Goal: Information Seeking & Learning: Find specific fact

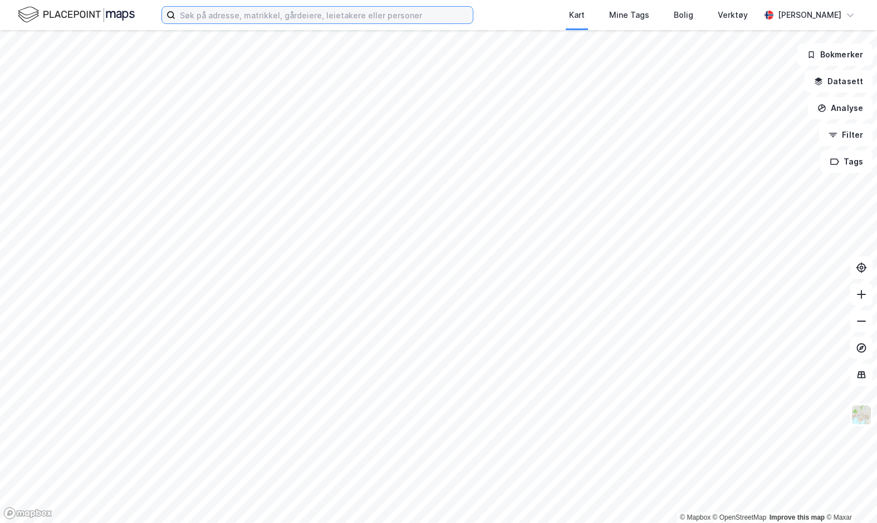
click at [264, 16] on input at bounding box center [324, 15] width 298 height 17
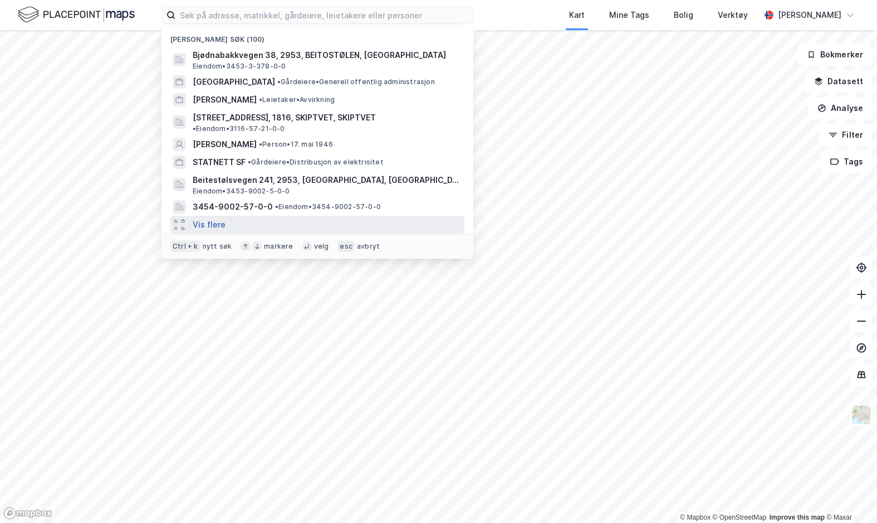
click at [206, 218] on button "Vis flere" at bounding box center [209, 224] width 33 height 13
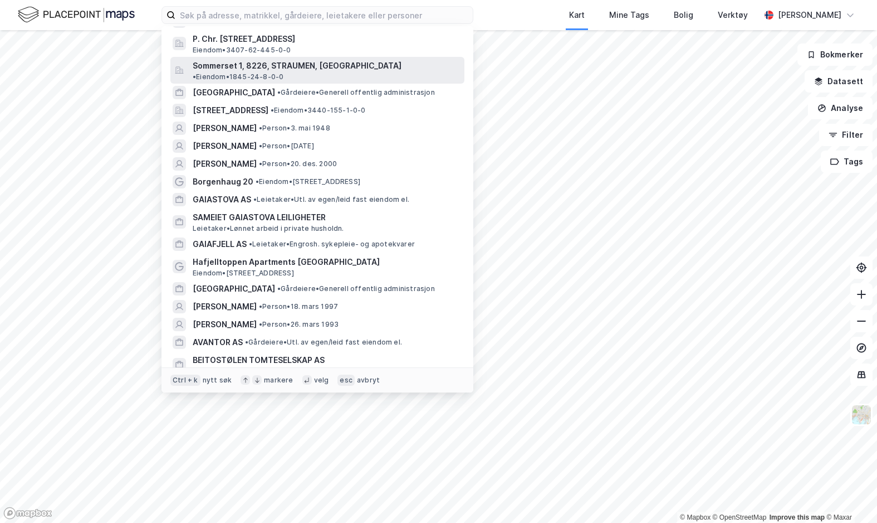
scroll to position [613, 0]
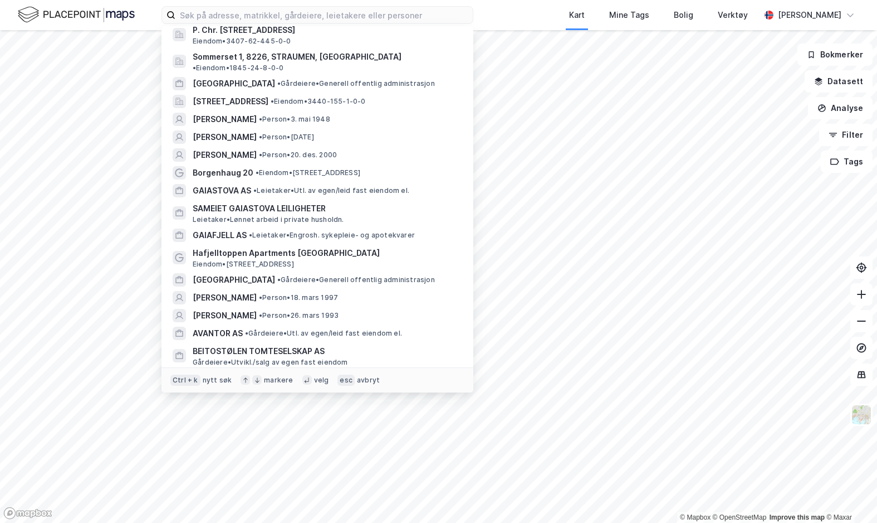
drag, startPoint x: 204, startPoint y: 294, endPoint x: 427, endPoint y: 378, distance: 238.0
click at [427, 378] on div "Ctrl + k nytt søk markere velg esc avbryt" at bounding box center [318, 379] width 312 height 25
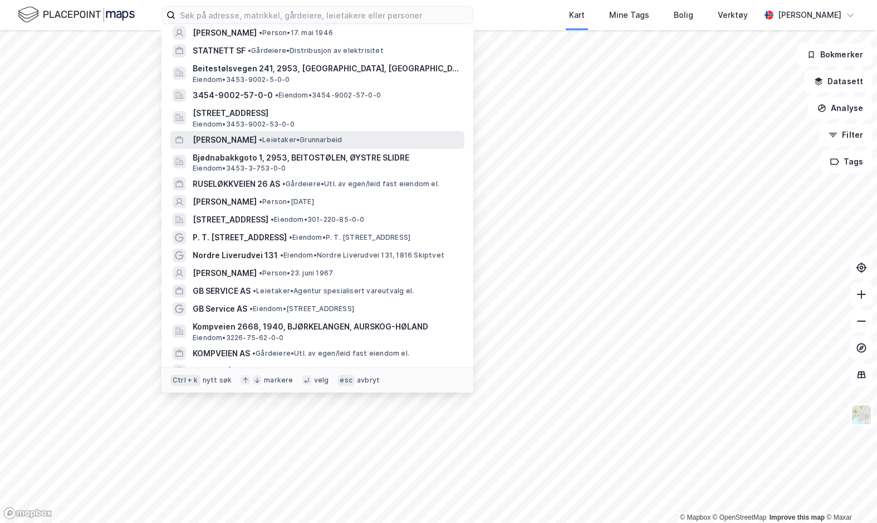
scroll to position [0, 0]
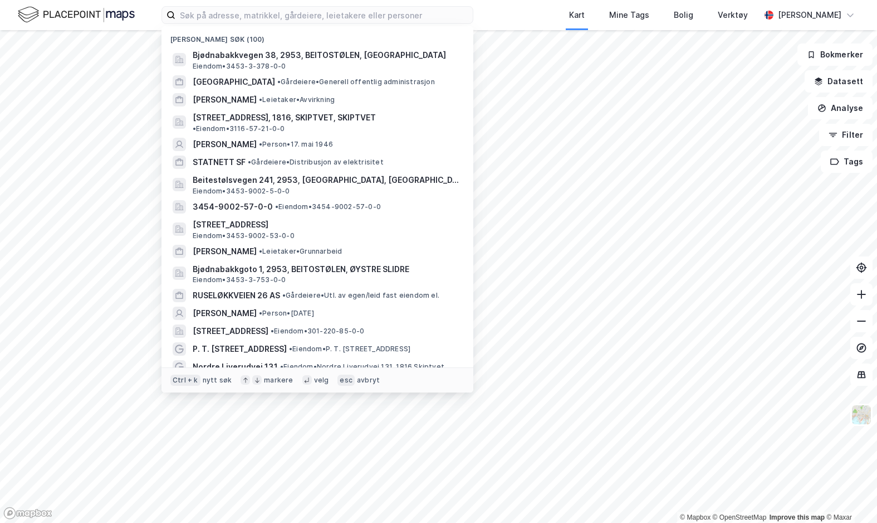
click at [217, 41] on div "[PERSON_NAME] søk (100)" at bounding box center [318, 36] width 312 height 20
click at [445, 39] on div "[PERSON_NAME] søk (100)" at bounding box center [318, 36] width 312 height 20
drag, startPoint x: 280, startPoint y: 66, endPoint x: 304, endPoint y: 30, distance: 43.6
click at [304, 30] on div "[PERSON_NAME] søk (100)" at bounding box center [318, 36] width 312 height 20
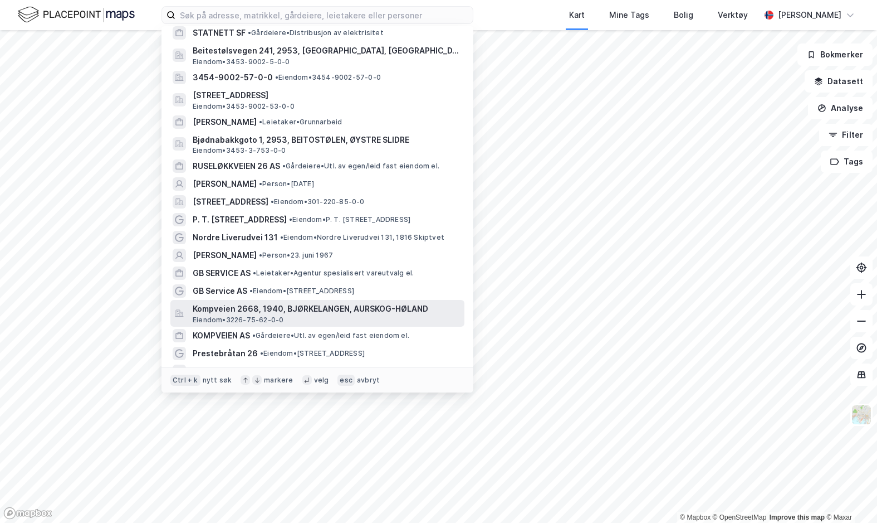
scroll to position [167, 0]
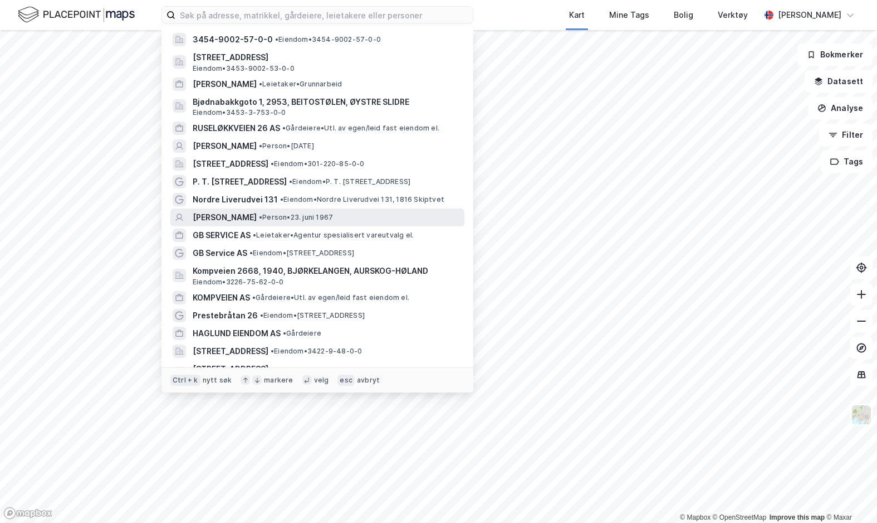
click at [257, 211] on span "[PERSON_NAME]" at bounding box center [225, 217] width 64 height 13
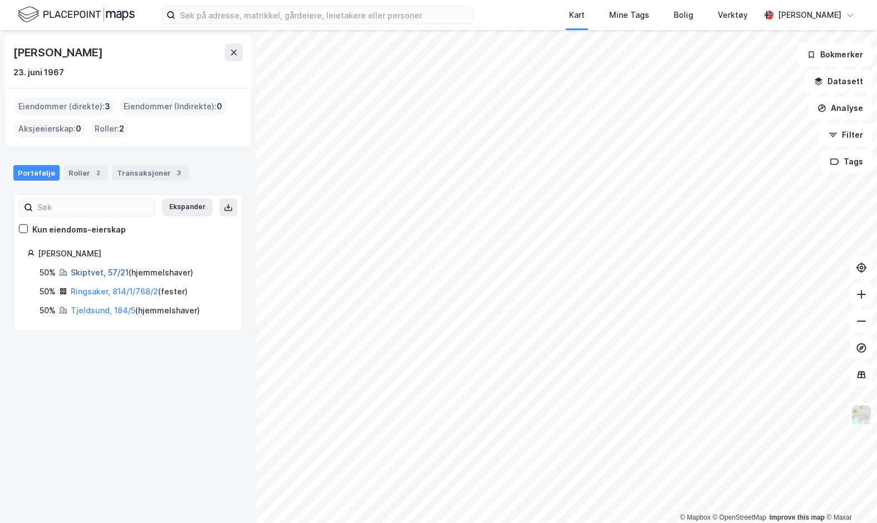
click at [100, 270] on link "Skiptvet, 57/21" at bounding box center [100, 271] width 58 height 9
